Goal: Task Accomplishment & Management: Use online tool/utility

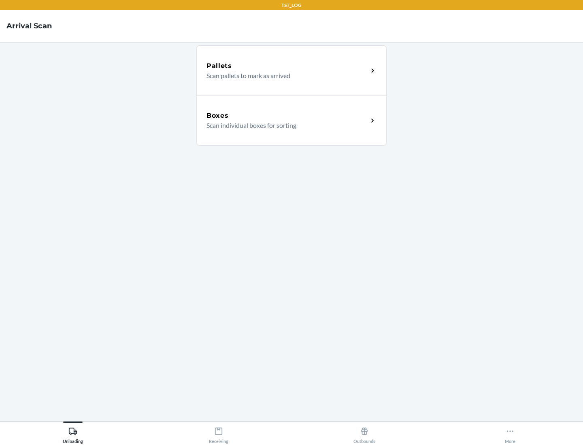
click at [287, 116] on div "Boxes" at bounding box center [286, 116] width 161 height 10
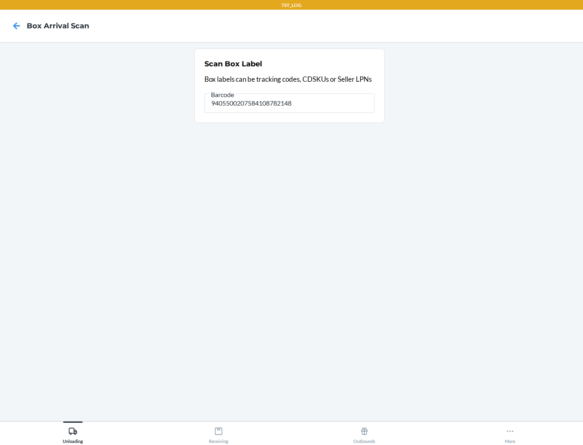
type input "9405500207584108782148"
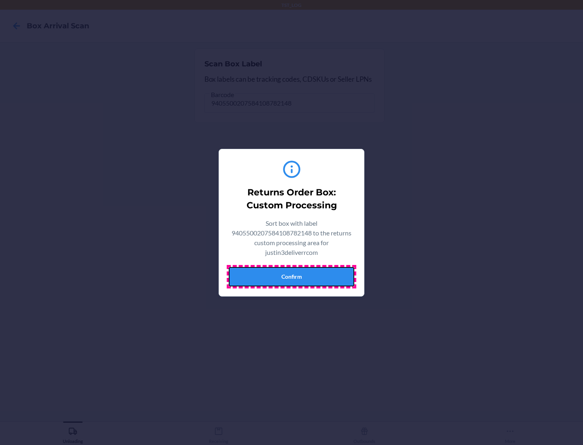
click at [291, 276] on button "Confirm" at bounding box center [291, 276] width 125 height 19
